Goal: Information Seeking & Learning: Get advice/opinions

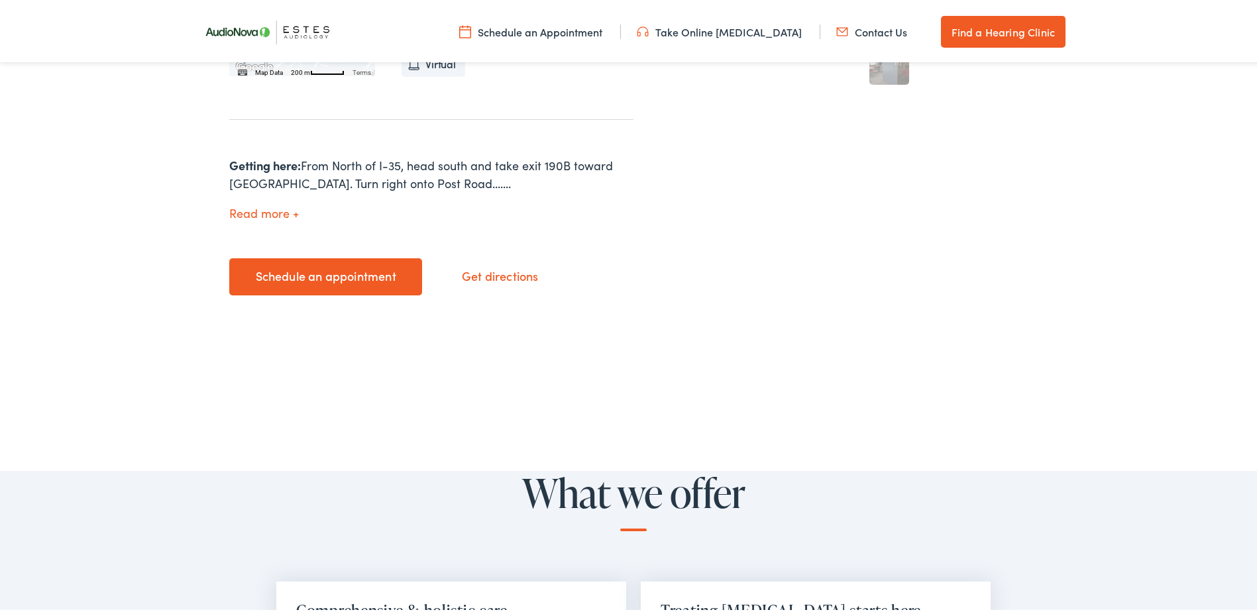
scroll to position [509, 0]
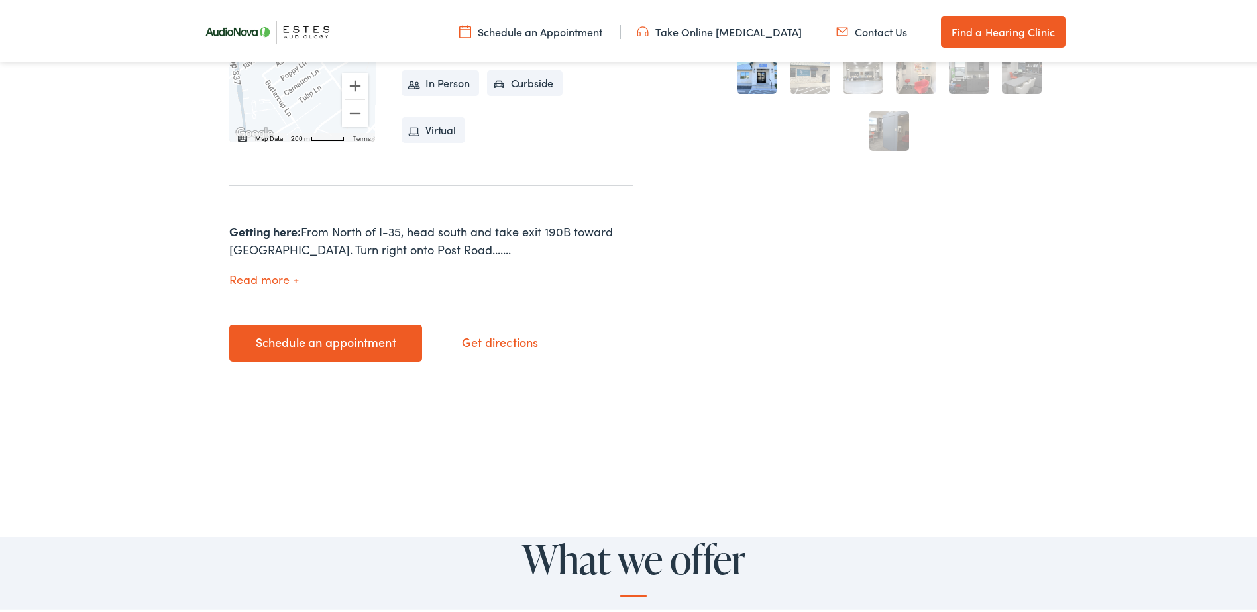
click at [283, 280] on button "Read more" at bounding box center [264, 277] width 70 height 14
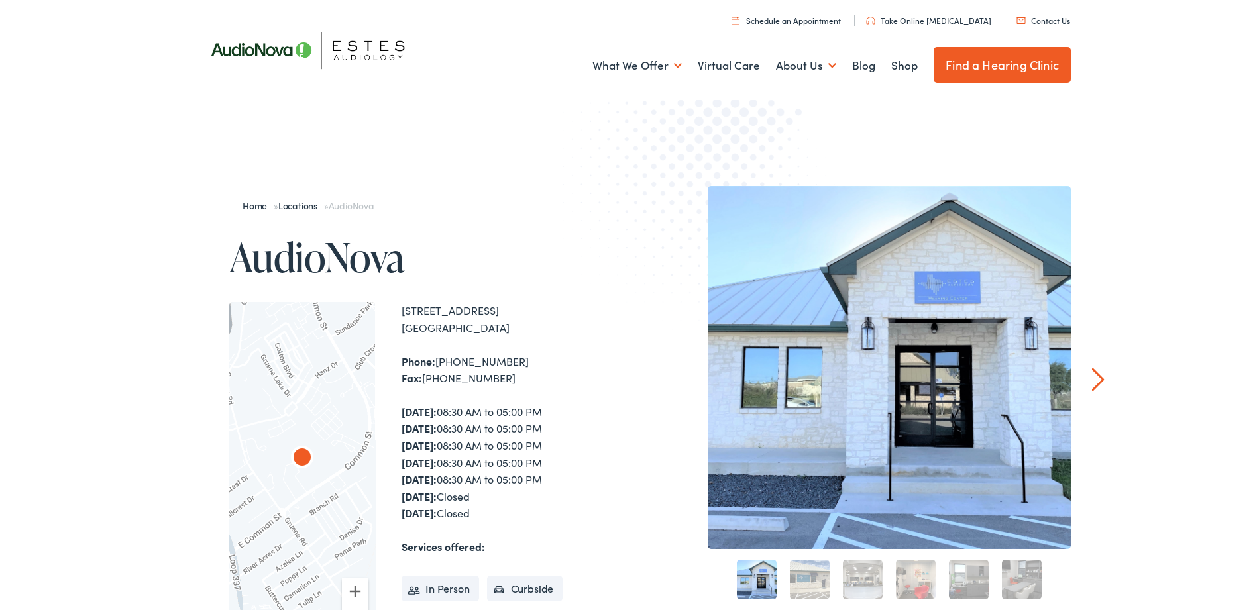
scroll to position [0, 0]
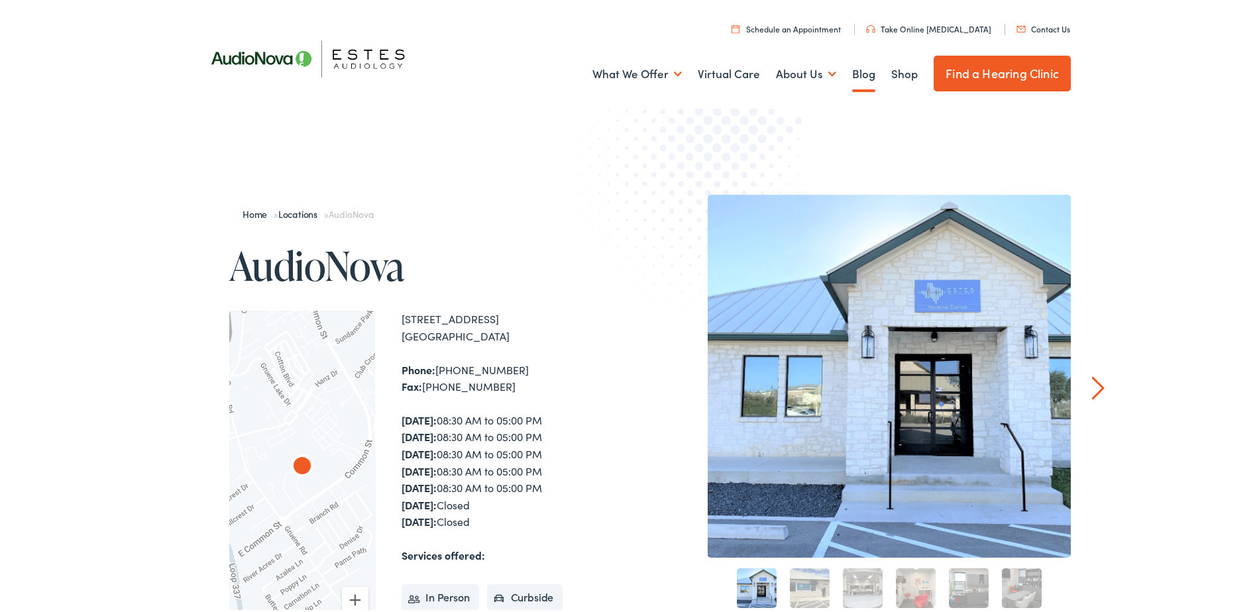
click at [852, 77] on link "Blog" at bounding box center [863, 71] width 23 height 49
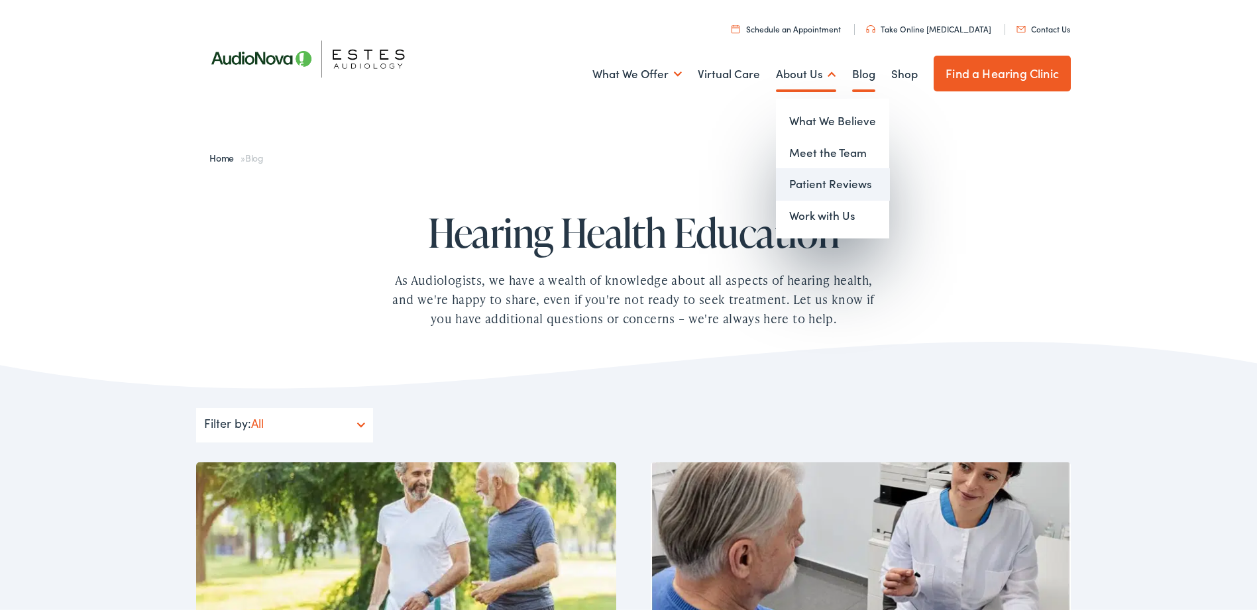
click at [822, 177] on link "Patient Reviews" at bounding box center [832, 182] width 113 height 32
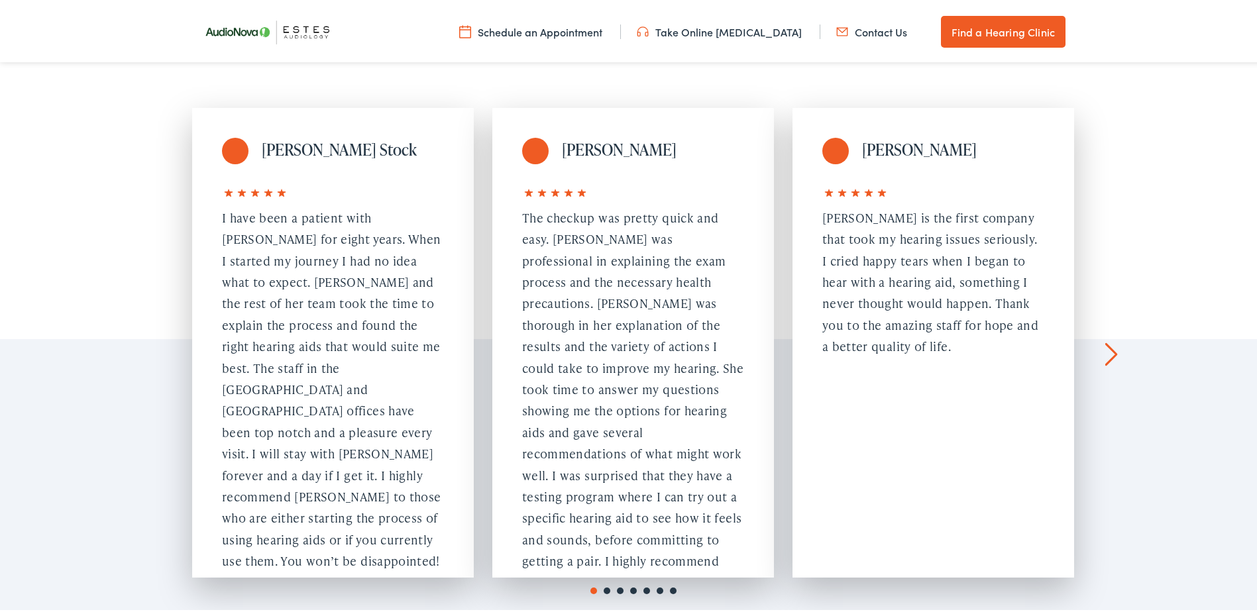
scroll to position [1126, 0]
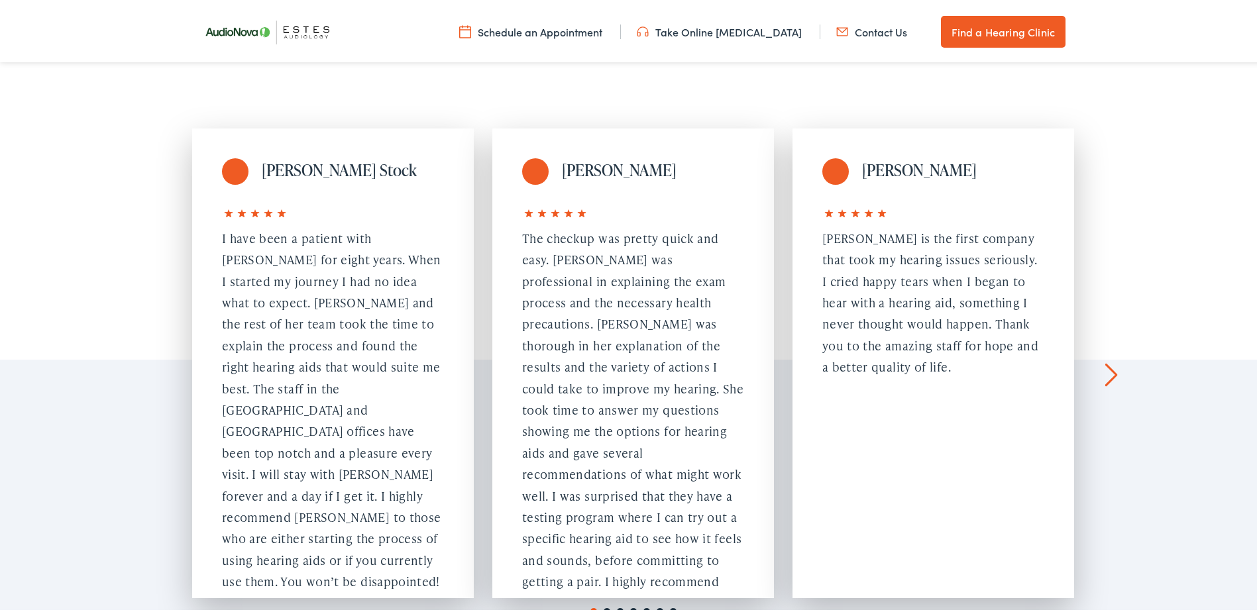
click at [1105, 360] on link "Next" at bounding box center [1111, 372] width 13 height 24
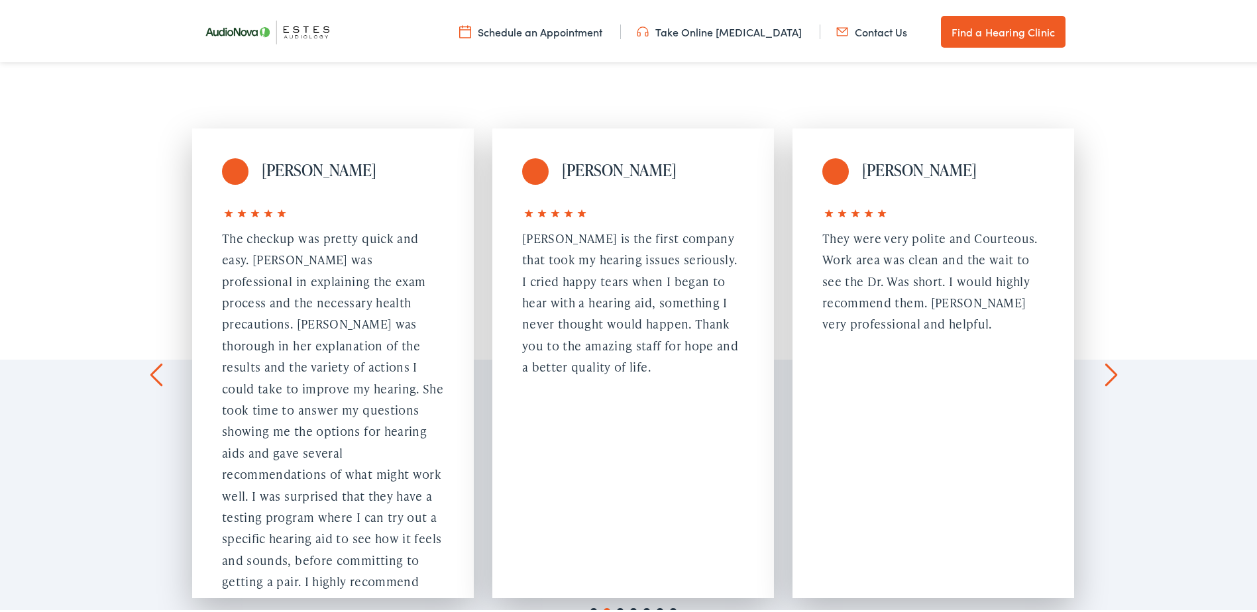
click at [1105, 360] on link "Next" at bounding box center [1111, 372] width 13 height 24
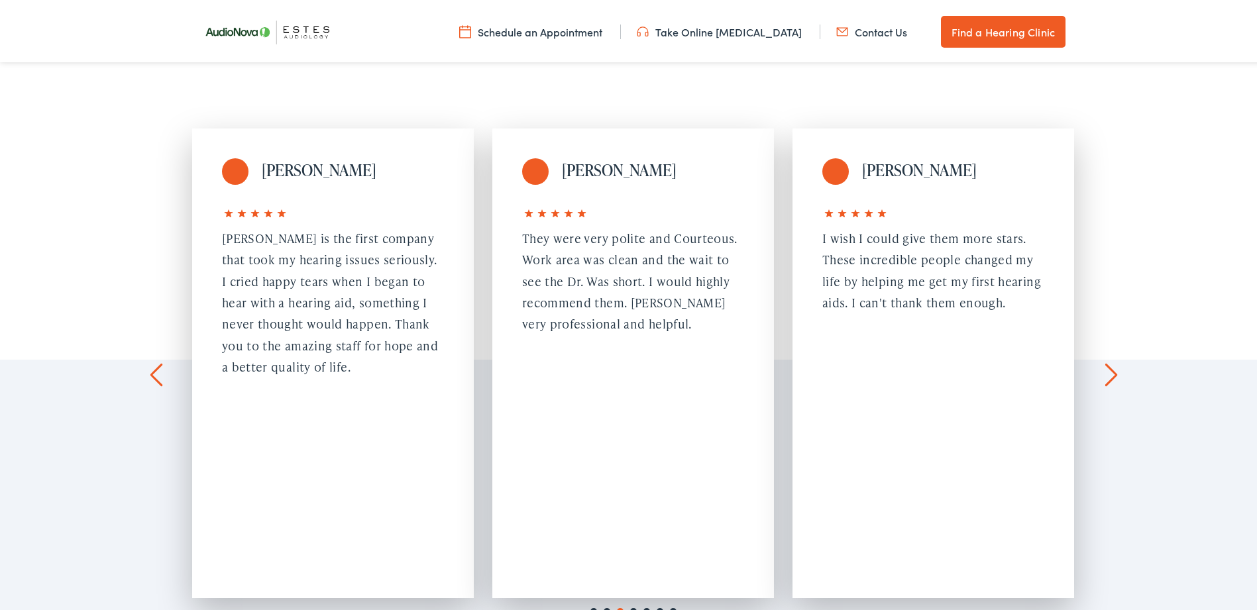
click at [1105, 360] on link "Next" at bounding box center [1111, 372] width 13 height 24
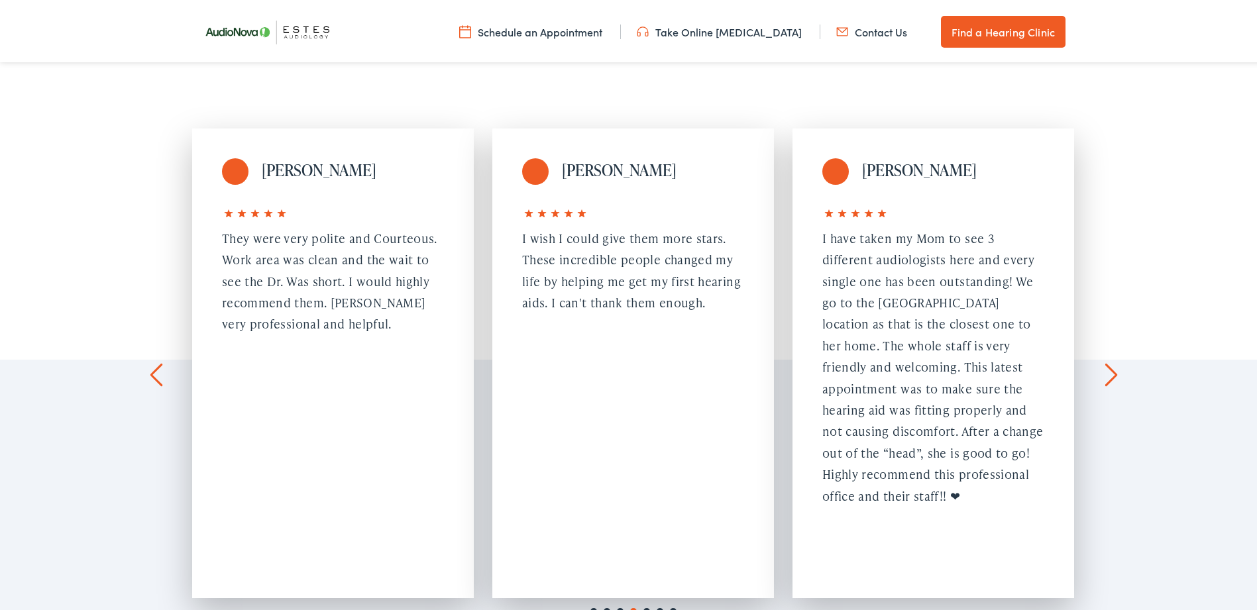
click at [1105, 360] on link "Next" at bounding box center [1111, 372] width 13 height 24
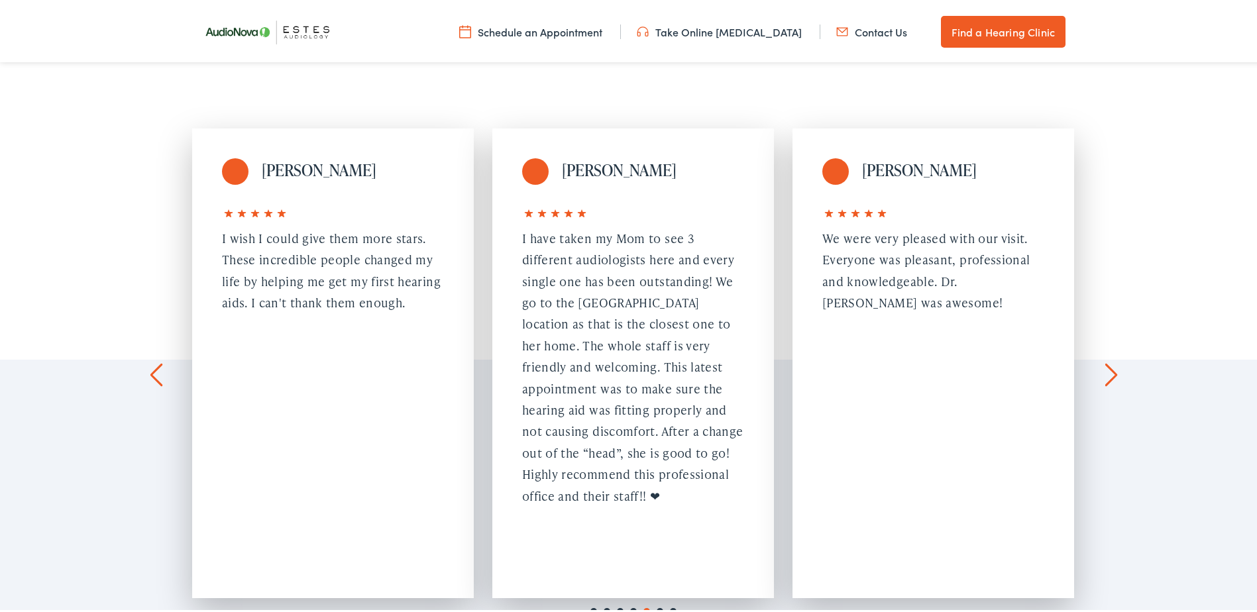
click at [1105, 360] on link "Next" at bounding box center [1111, 372] width 13 height 24
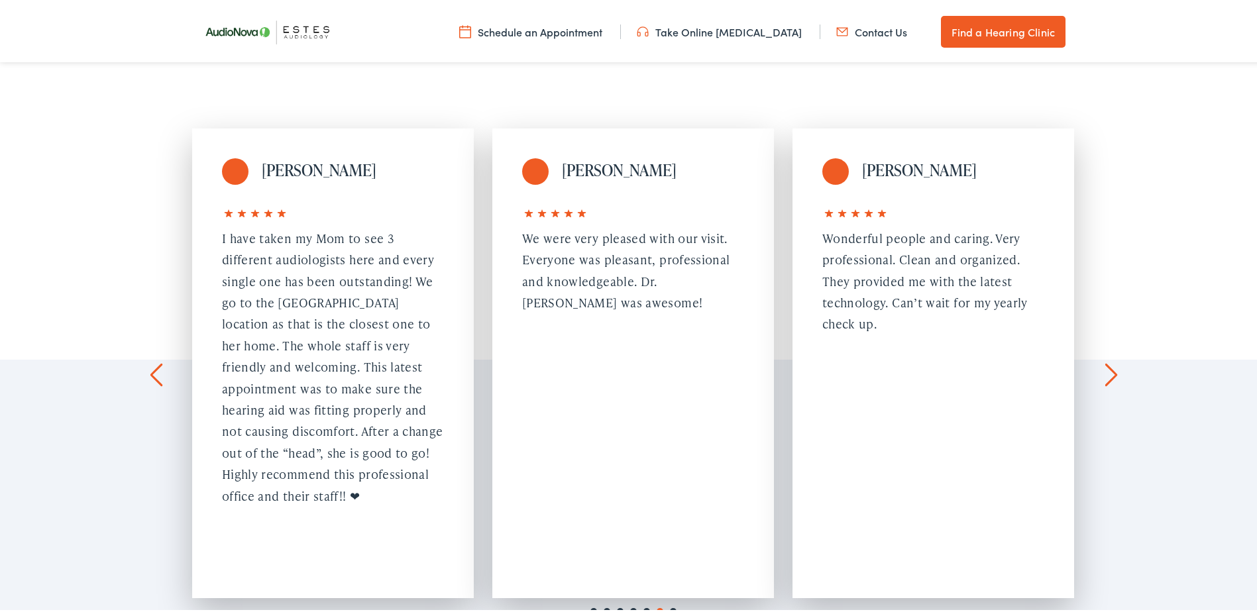
click at [1105, 360] on link "Next" at bounding box center [1111, 372] width 13 height 24
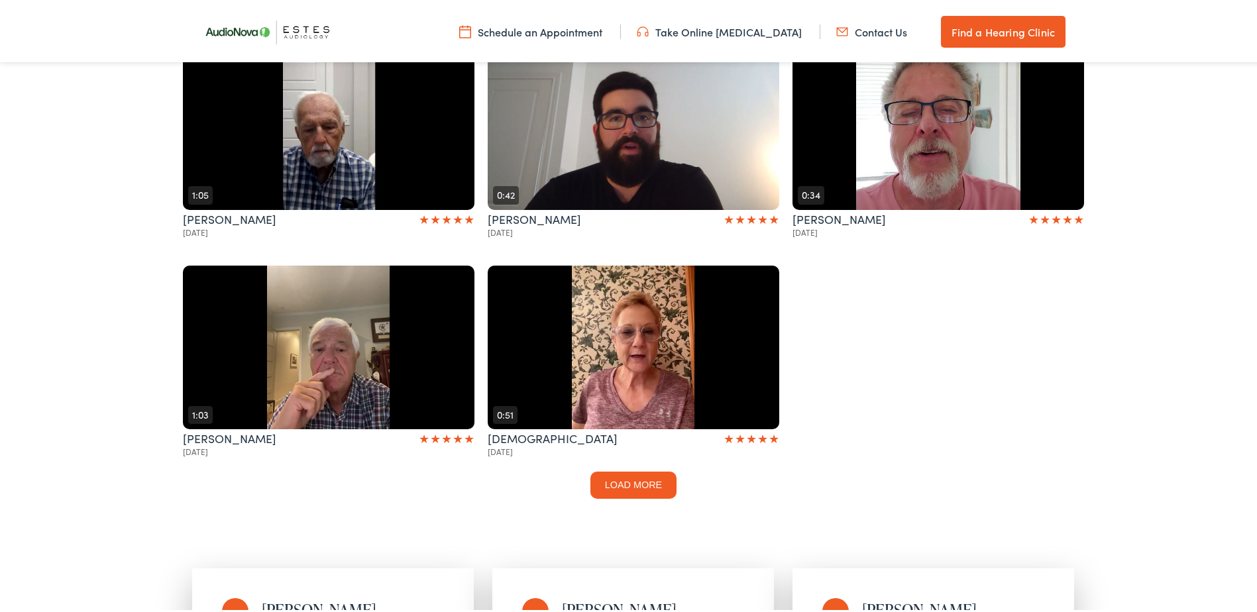
scroll to position [662, 0]
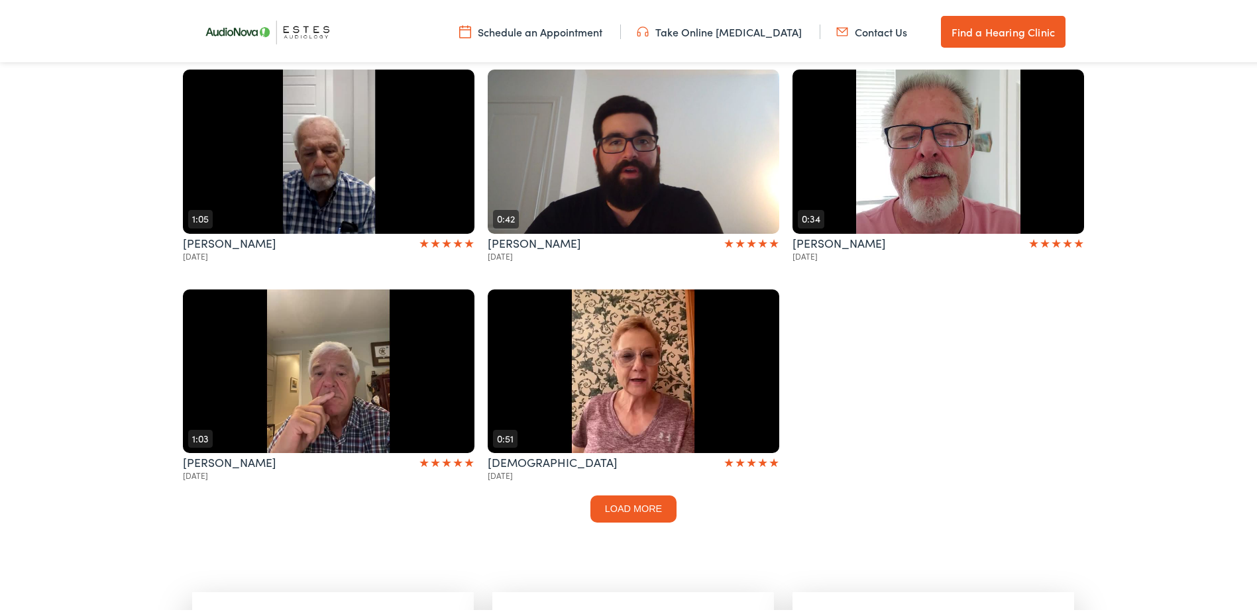
click at [654, 454] on div "Estes Audiology Patient Video Reviews (27) Leave a Review Hear what our patient…" at bounding box center [633, 126] width 901 height 851
click at [651, 493] on button "Load more" at bounding box center [633, 506] width 86 height 27
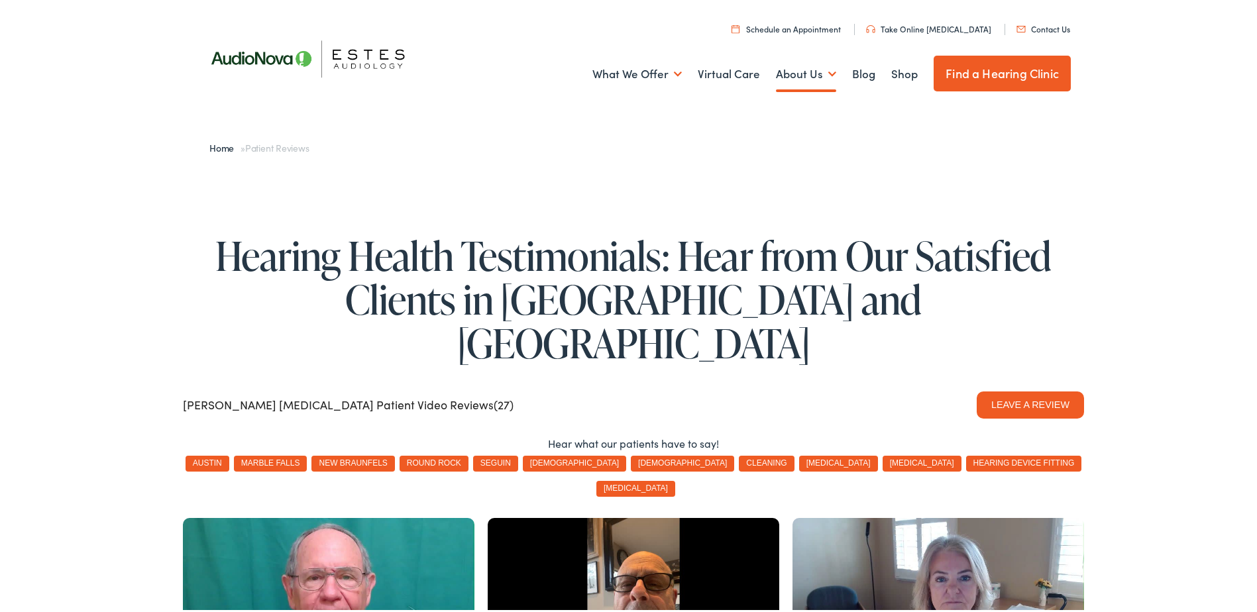
scroll to position [132, 0]
